Goal: Find contact information: Find contact information

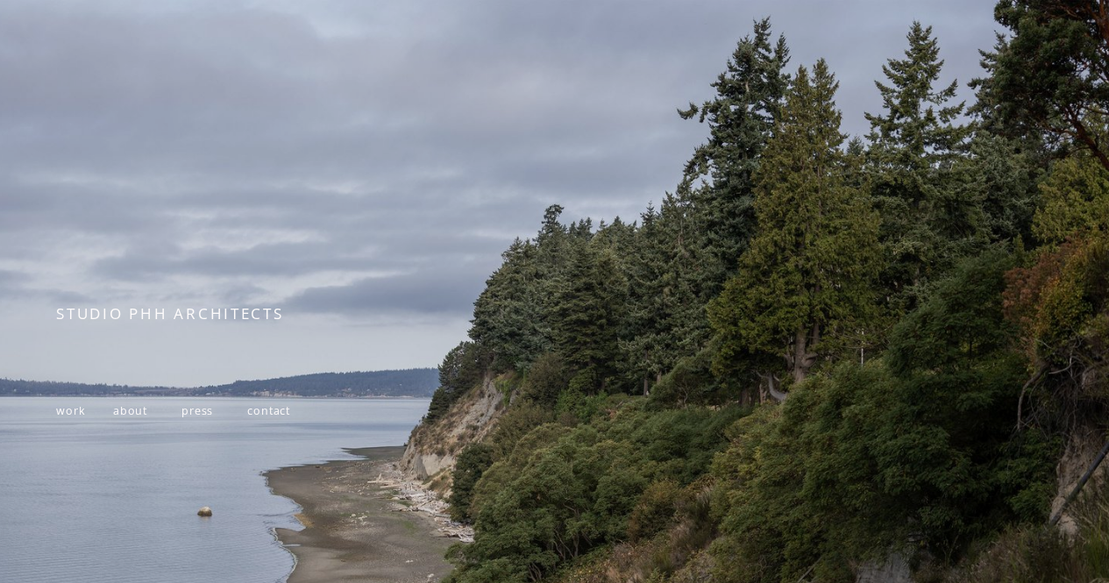
click at [119, 418] on span "about" at bounding box center [130, 410] width 34 height 15
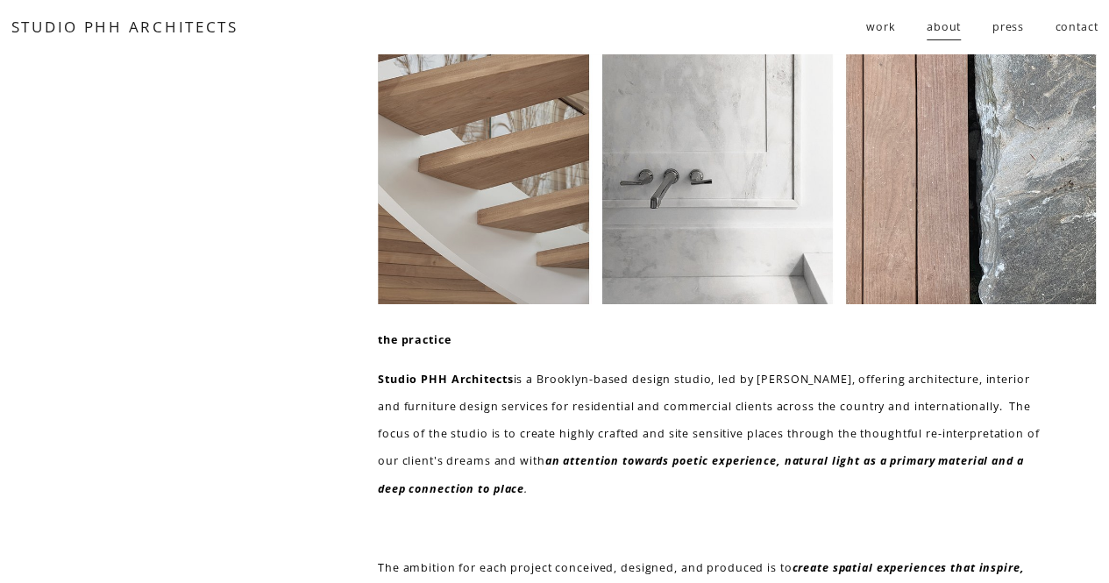
click at [0, 0] on span "residential" at bounding box center [0, 0] width 0 height 0
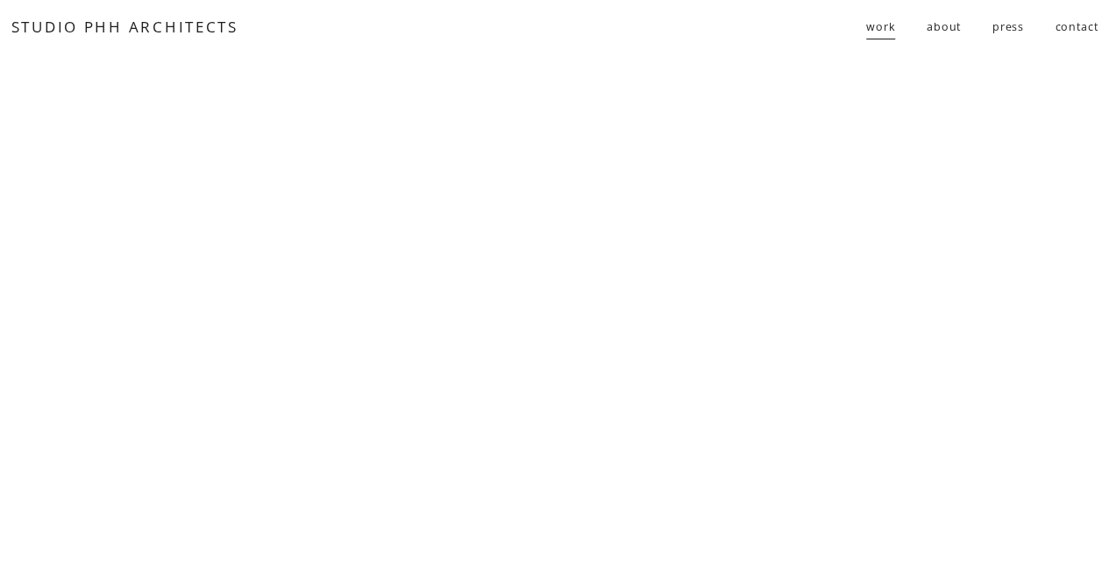
scroll to position [1173, 0]
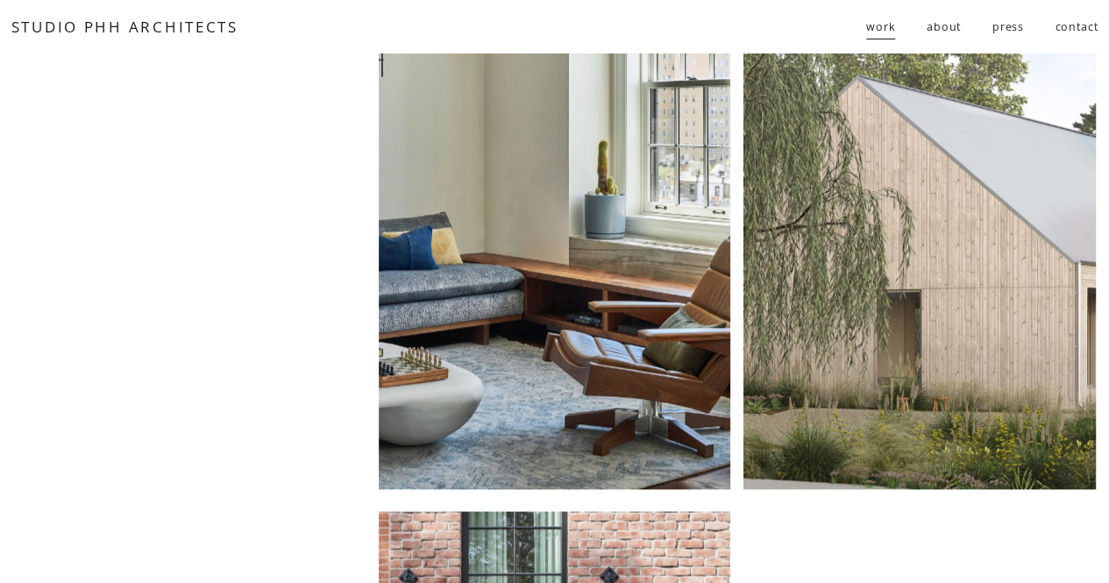
click at [1086, 32] on link "contact" at bounding box center [1076, 27] width 43 height 30
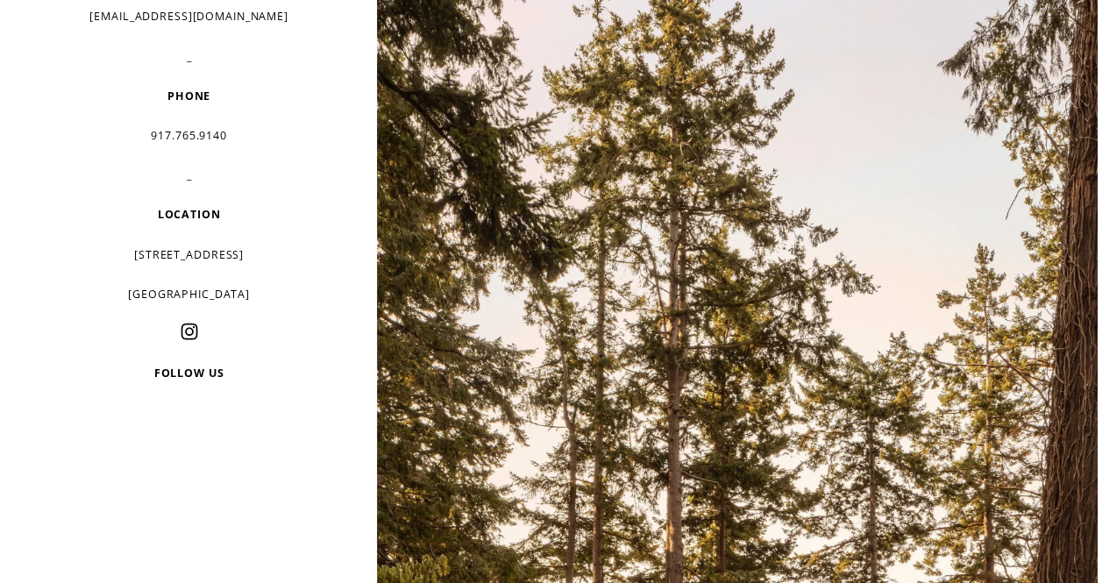
scroll to position [394, 0]
drag, startPoint x: 247, startPoint y: 295, endPoint x: 110, endPoint y: 250, distance: 143.9
click at [110, 250] on div "PROJECT INQUIRIES [EMAIL_ADDRESS][DOMAIN_NAME] _ PRESS & GENERAL [EMAIL_ADDRESS…" at bounding box center [189, 96] width 265 height 741
copy div "[STREET_ADDRESS]"
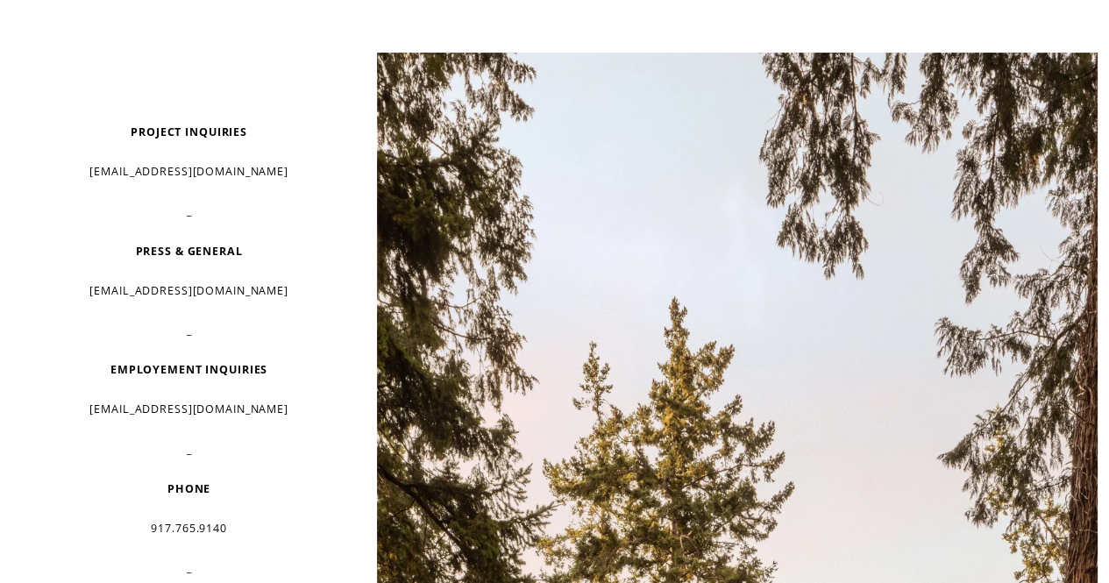
scroll to position [0, 0]
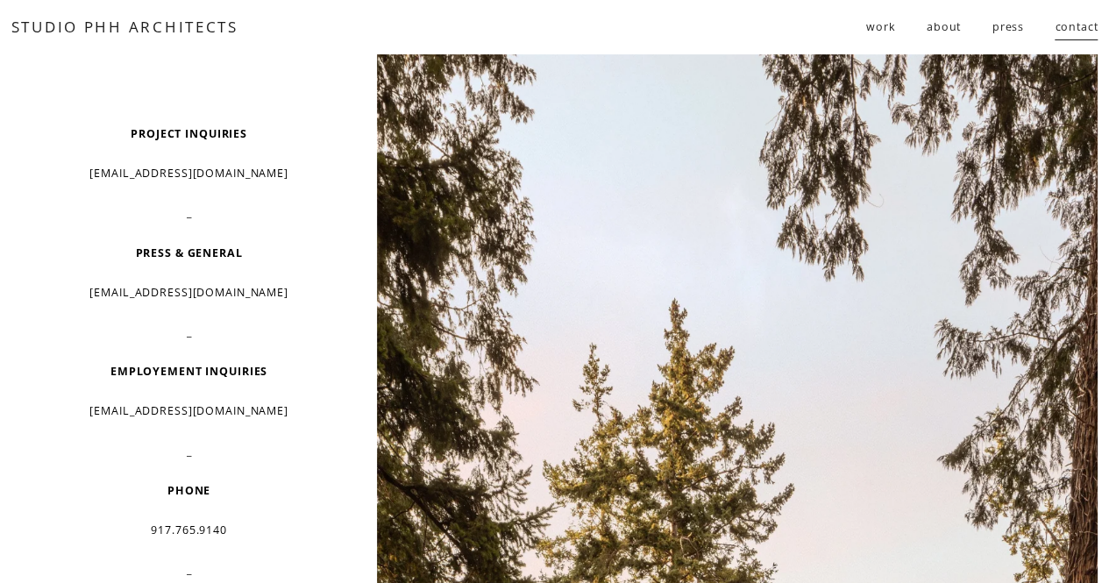
click at [0, 0] on span "public" at bounding box center [0, 0] width 0 height 0
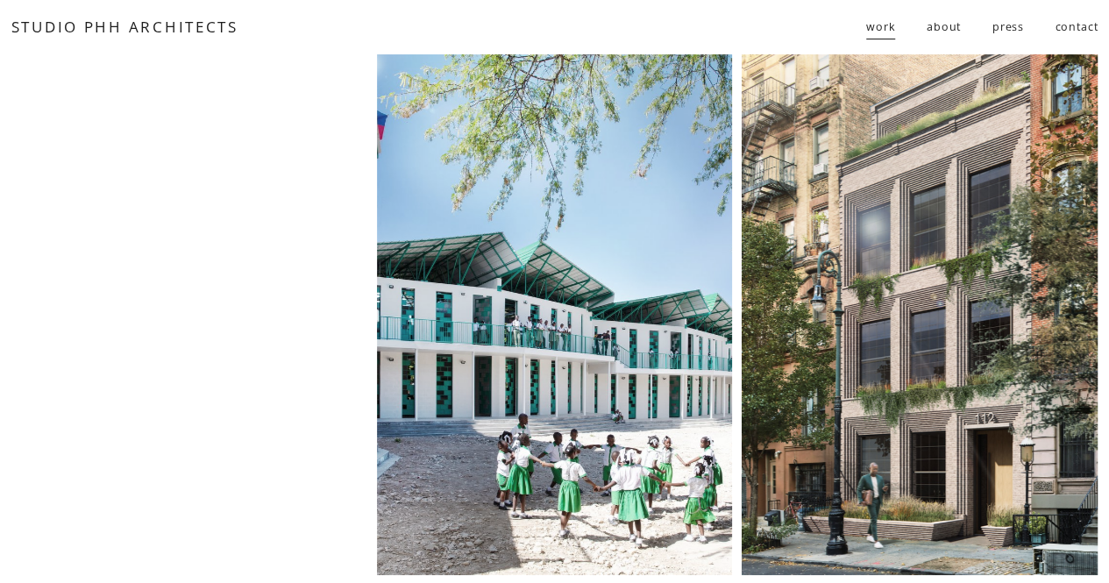
click at [0, 0] on span "follies" at bounding box center [0, 0] width 0 height 0
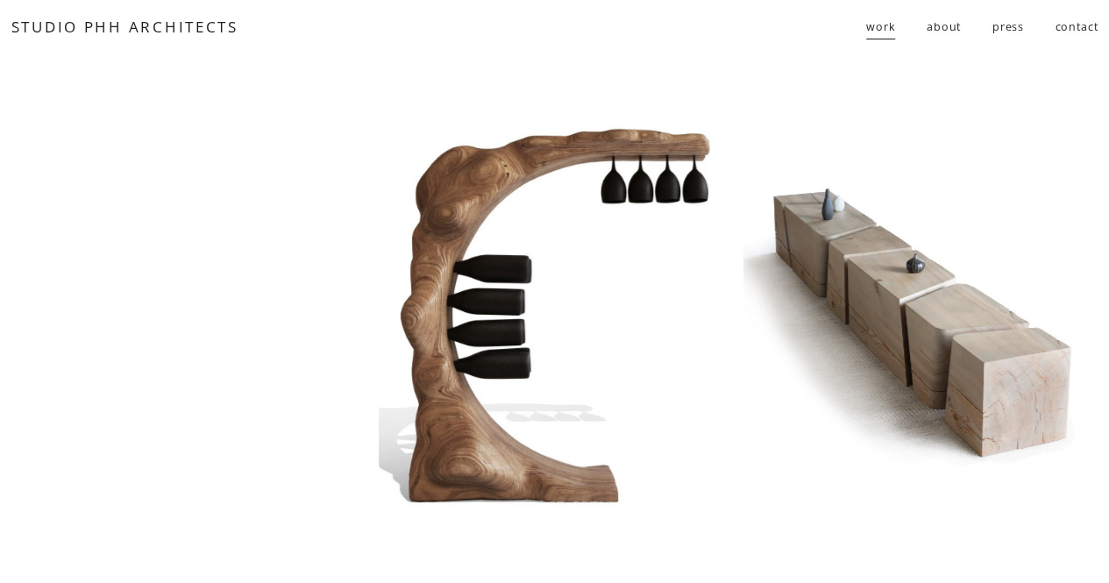
click at [0, 0] on span "public" at bounding box center [0, 0] width 0 height 0
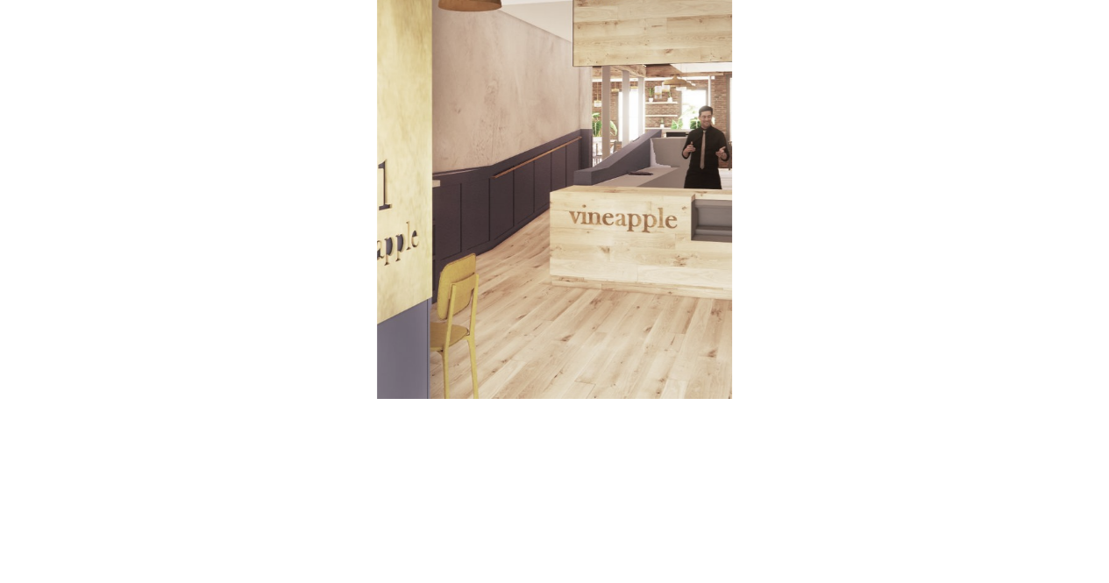
scroll to position [3568, 0]
